Goal: Find specific page/section: Find specific page/section

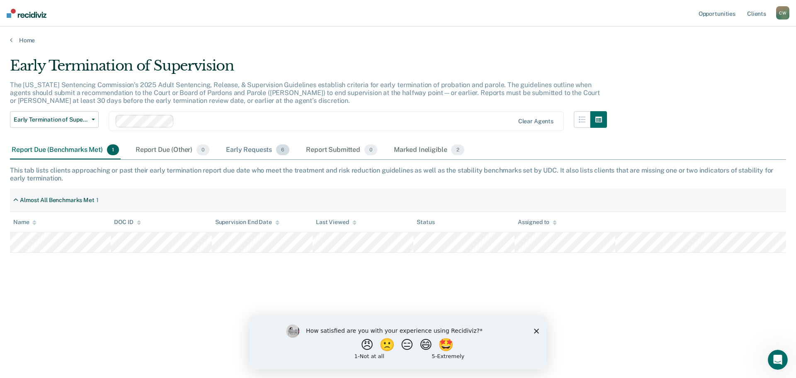
click at [261, 151] on div "Early Requests 6" at bounding box center [257, 150] width 67 height 18
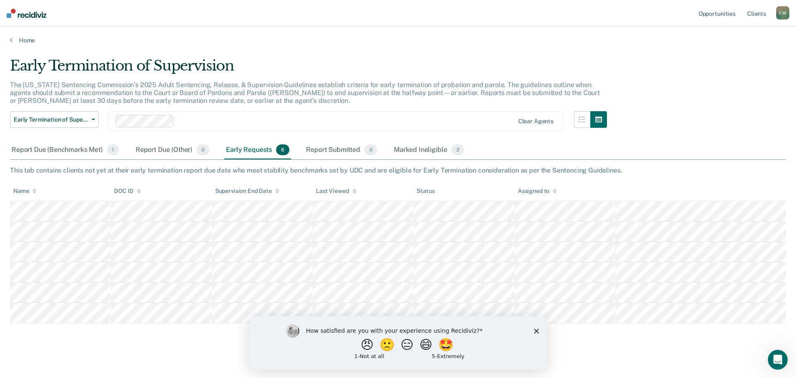
click at [538, 328] on icon "Close survey" at bounding box center [536, 330] width 5 height 5
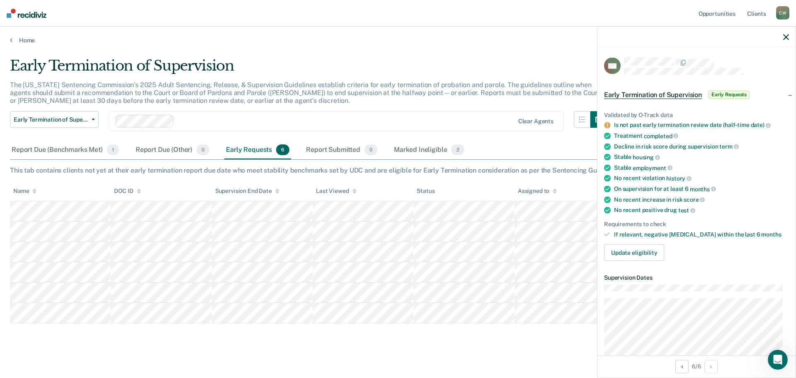
click at [787, 36] on icon "button" at bounding box center [786, 37] width 6 height 6
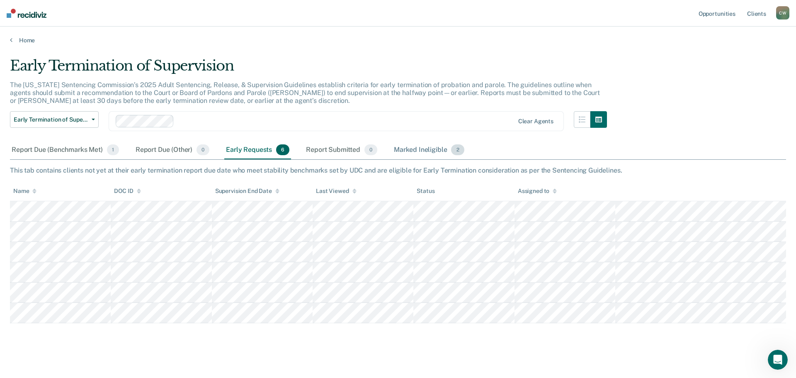
click at [428, 147] on div "Marked Ineligible 2" at bounding box center [429, 150] width 74 height 18
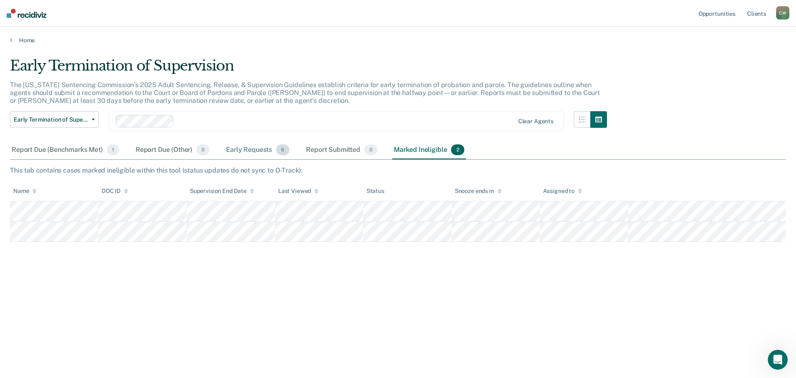
click at [247, 151] on div "Early Requests 6" at bounding box center [257, 150] width 67 height 18
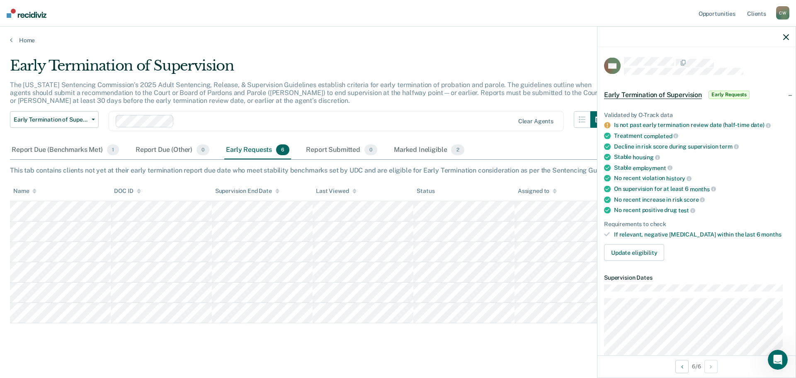
click at [785, 36] on icon "button" at bounding box center [786, 37] width 6 height 6
